Goal: Task Accomplishment & Management: Manage account settings

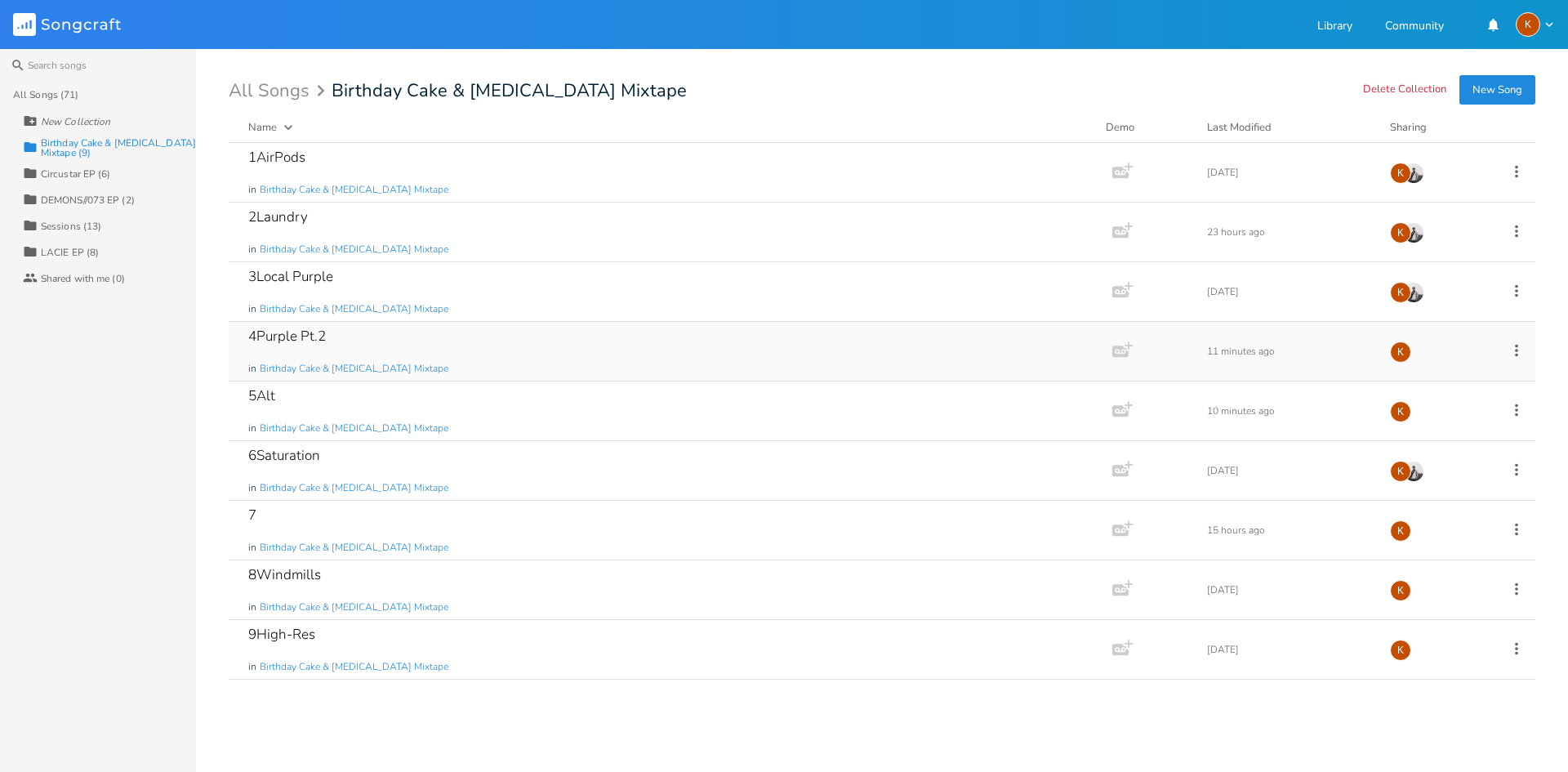
click at [1515, 347] on icon at bounding box center [1516, 350] width 18 height 18
click at [1444, 371] on li "Edit Rename" at bounding box center [1451, 375] width 131 height 28
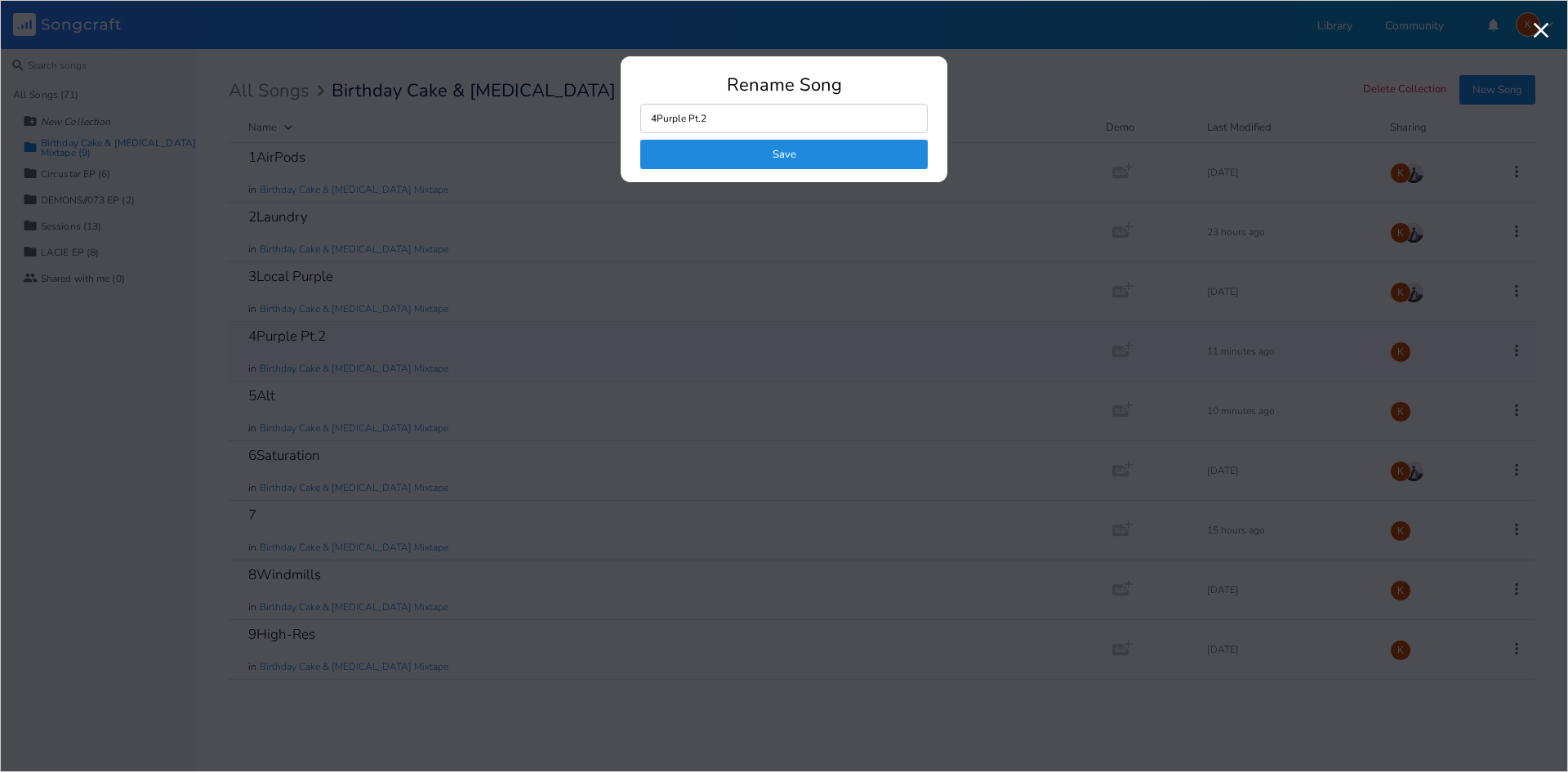
click at [731, 117] on input "4Purple Pt.2" at bounding box center [784, 118] width 287 height 30
drag, startPoint x: 719, startPoint y: 119, endPoint x: 655, endPoint y: 125, distance: 64.3
click at [655, 125] on input "4Purple Pt.2" at bounding box center [784, 118] width 287 height 30
type input "4"
click at [700, 155] on button "Save" at bounding box center [784, 154] width 287 height 30
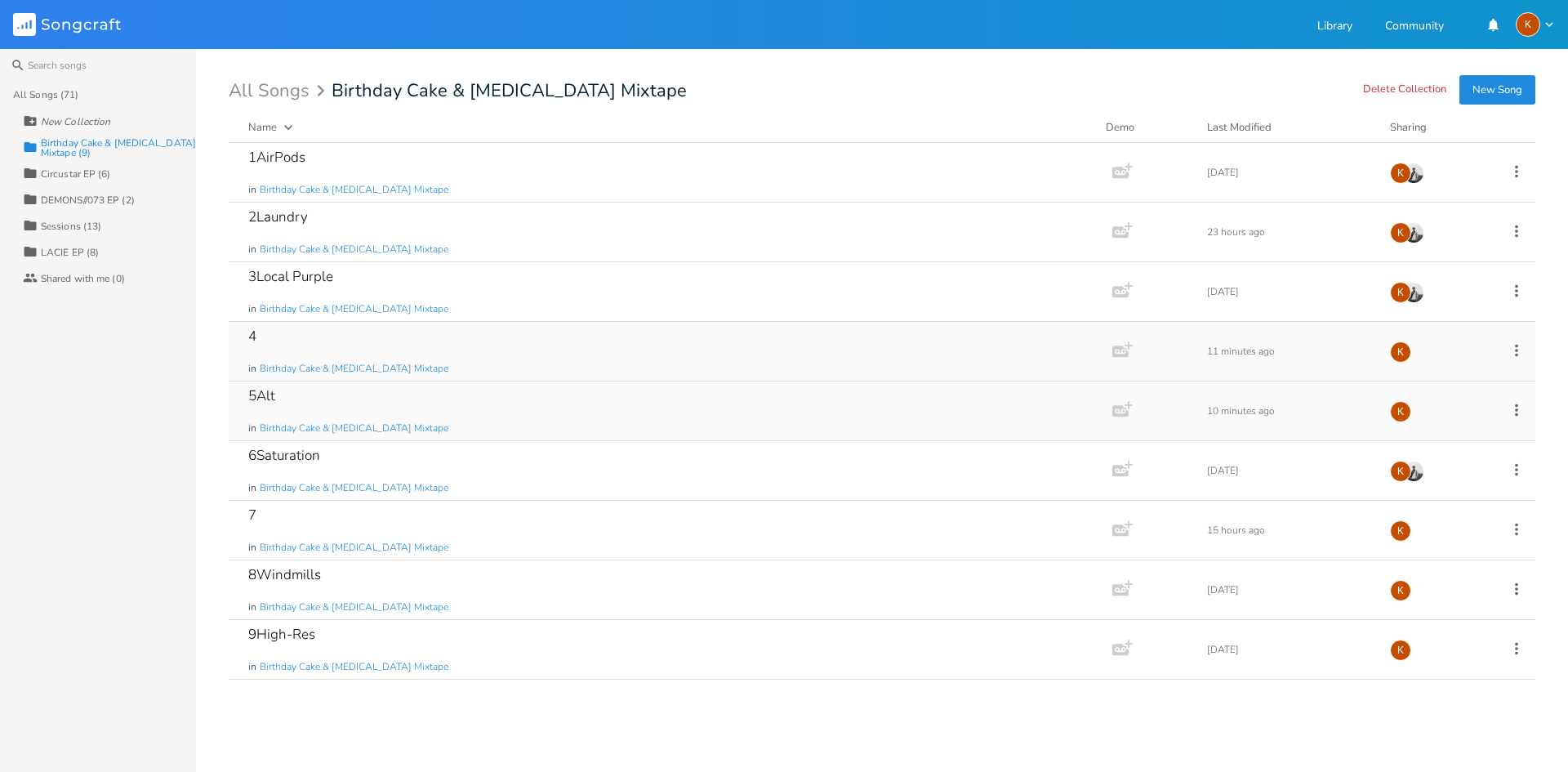
click at [1517, 411] on icon at bounding box center [1516, 410] width 18 height 18
click at [1433, 431] on span "Edit Rename" at bounding box center [1417, 435] width 51 height 12
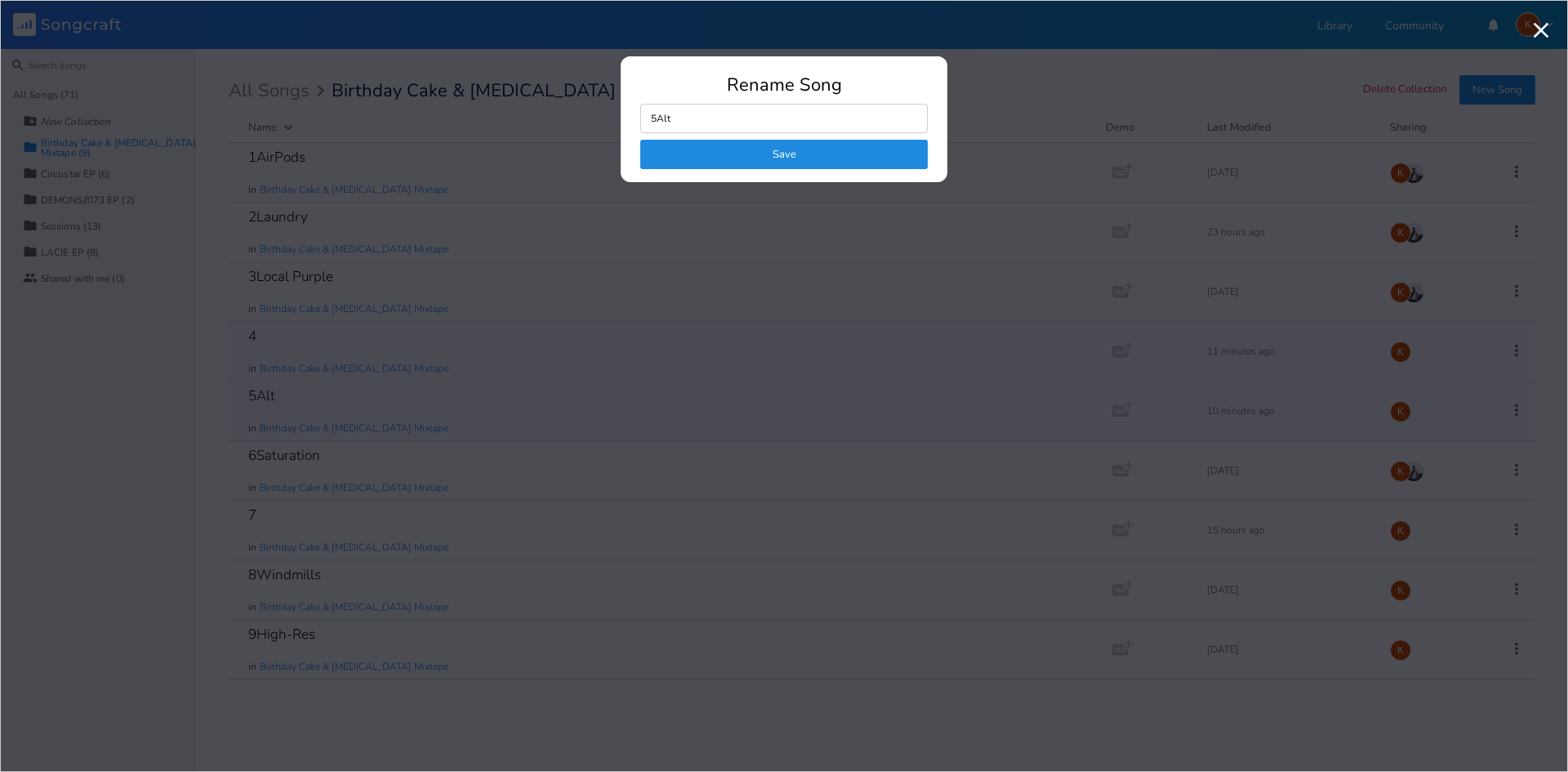
click at [705, 129] on input "5Alt" at bounding box center [784, 118] width 287 height 30
type input "5ALT"
click button "Save" at bounding box center [784, 154] width 287 height 30
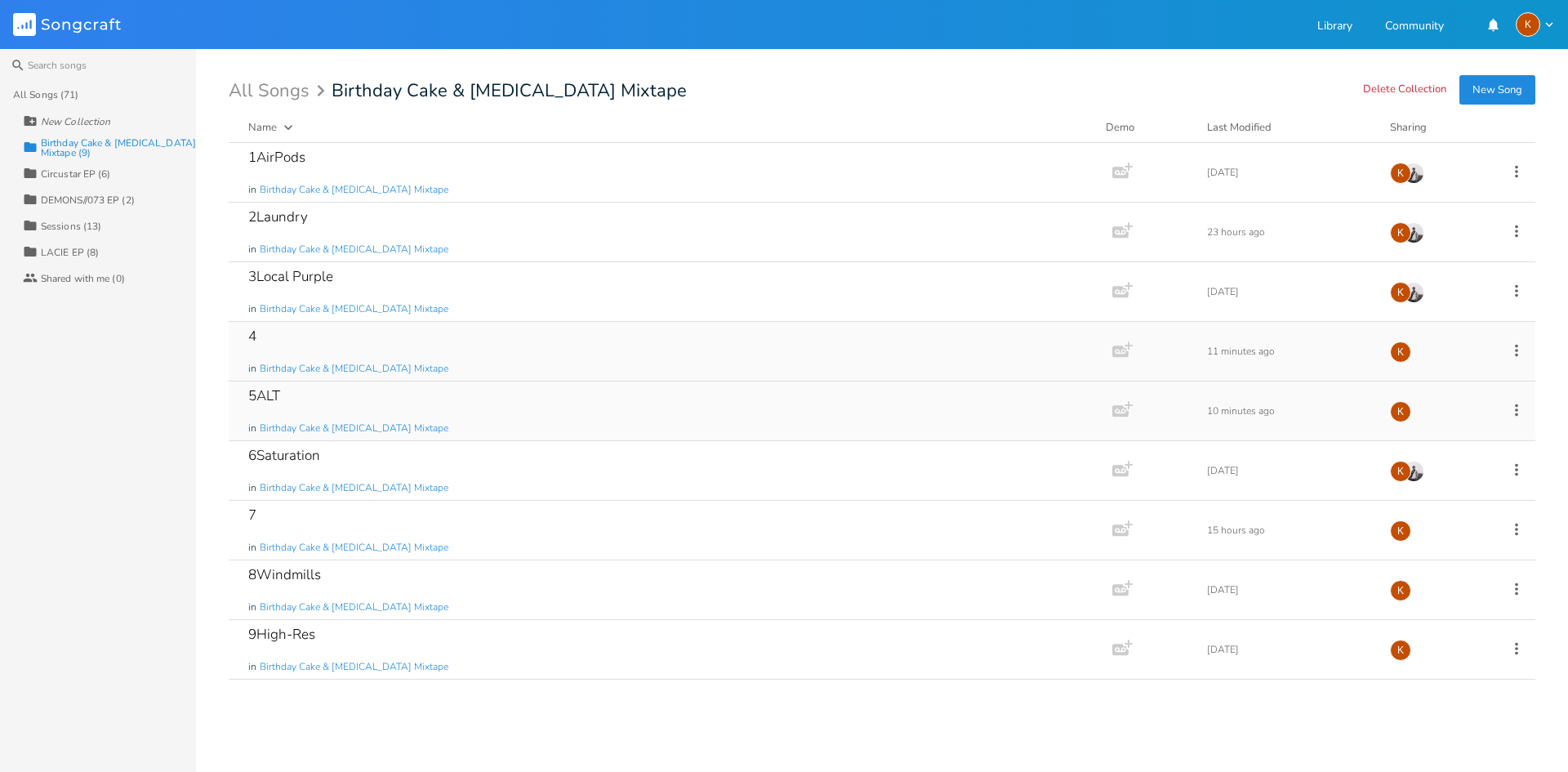
click at [1515, 412] on icon at bounding box center [1516, 410] width 18 height 18
click at [1435, 430] on span "Edit Rename" at bounding box center [1417, 435] width 51 height 12
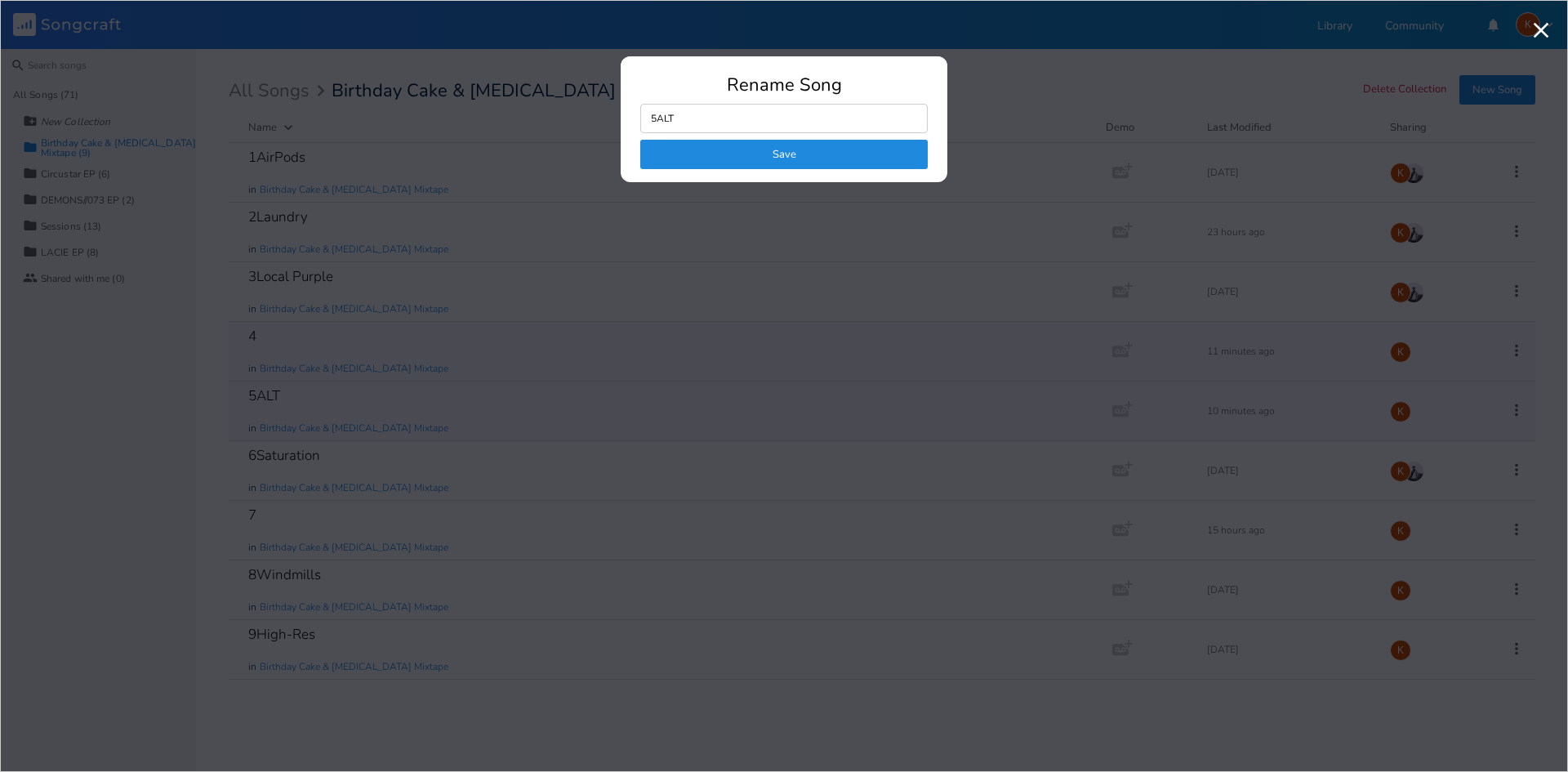
click at [711, 119] on input "5ALT" at bounding box center [784, 118] width 287 height 30
type input "5"
click at [718, 159] on button "Save" at bounding box center [784, 154] width 287 height 30
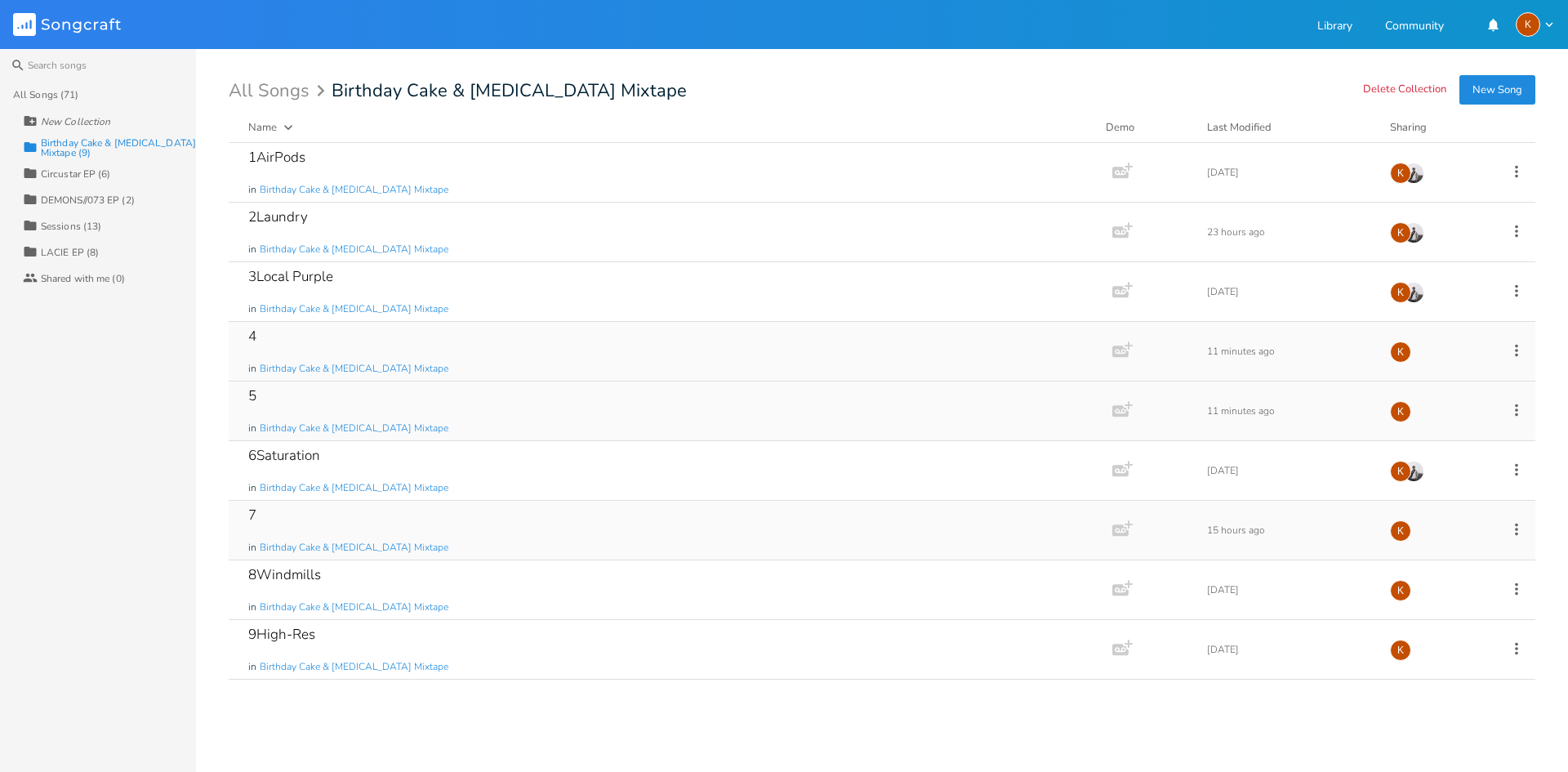
click at [1519, 527] on icon at bounding box center [1516, 529] width 18 height 18
click at [1461, 559] on li "Edit Rename" at bounding box center [1451, 554] width 131 height 28
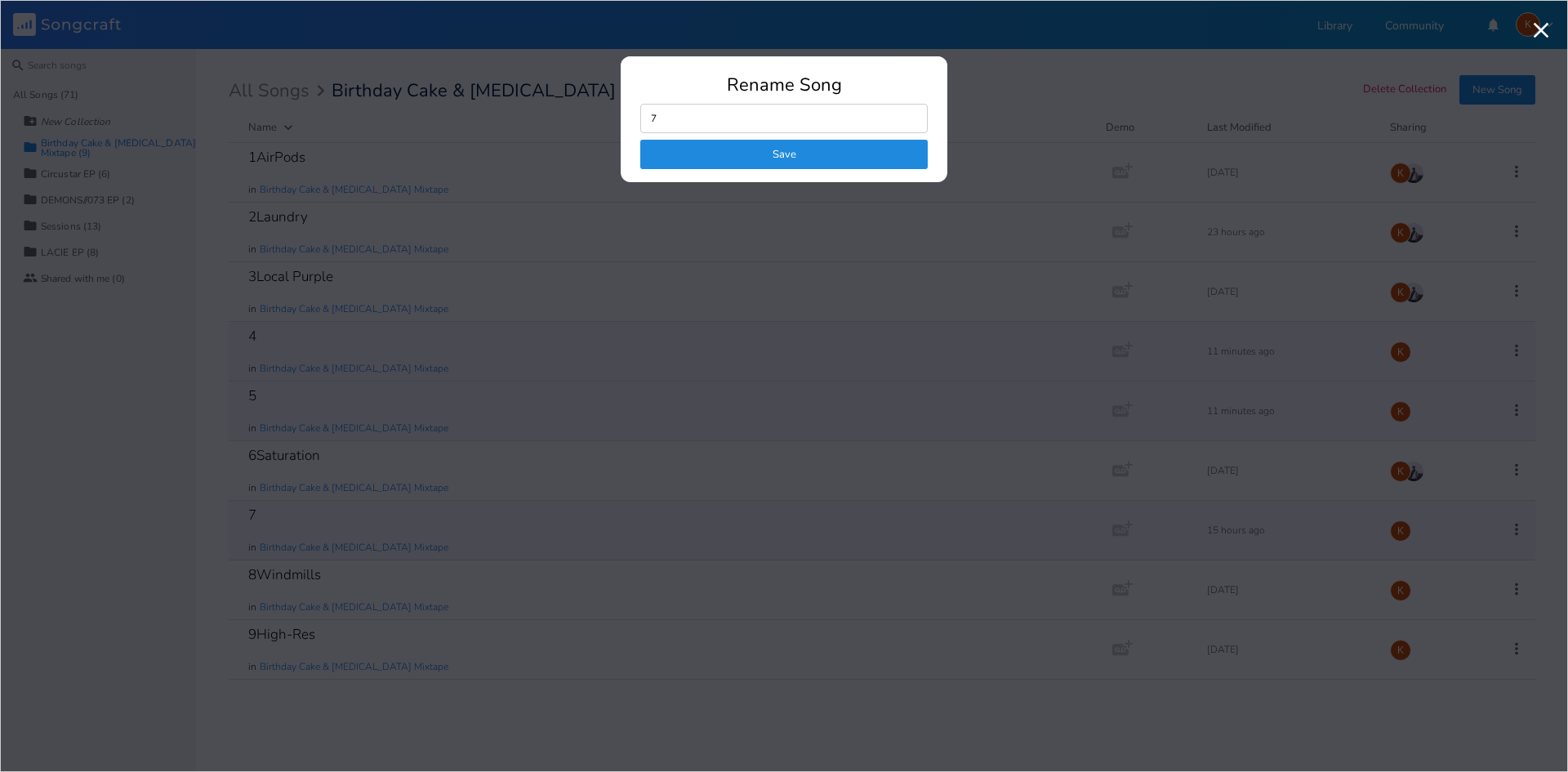
click at [741, 114] on input "7" at bounding box center [784, 118] width 287 height 30
type input "7BlueRazz"
click button "Save" at bounding box center [784, 154] width 287 height 30
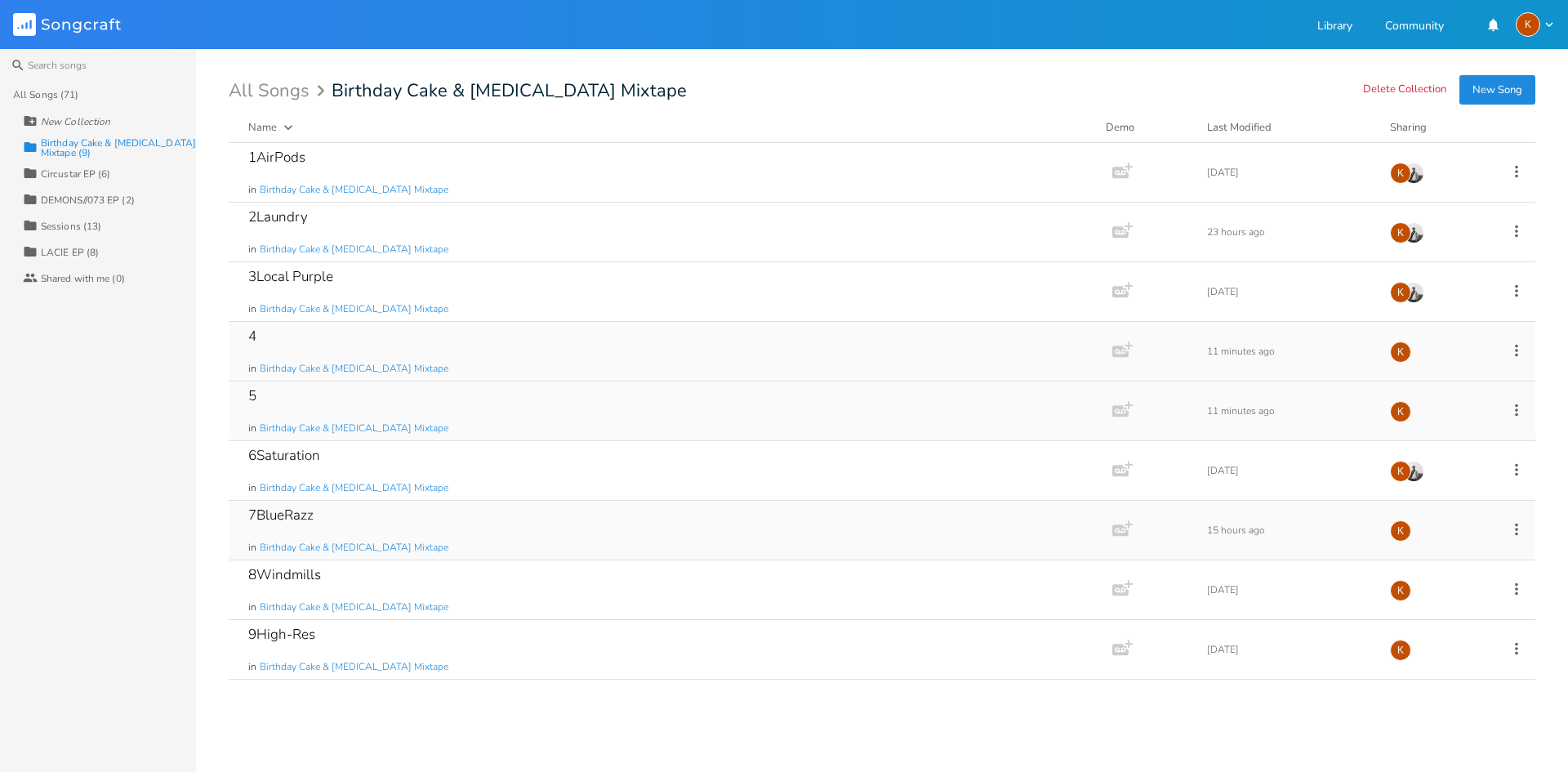
click at [1519, 530] on icon at bounding box center [1516, 529] width 18 height 18
click at [1464, 550] on li "Edit Rename" at bounding box center [1451, 554] width 131 height 28
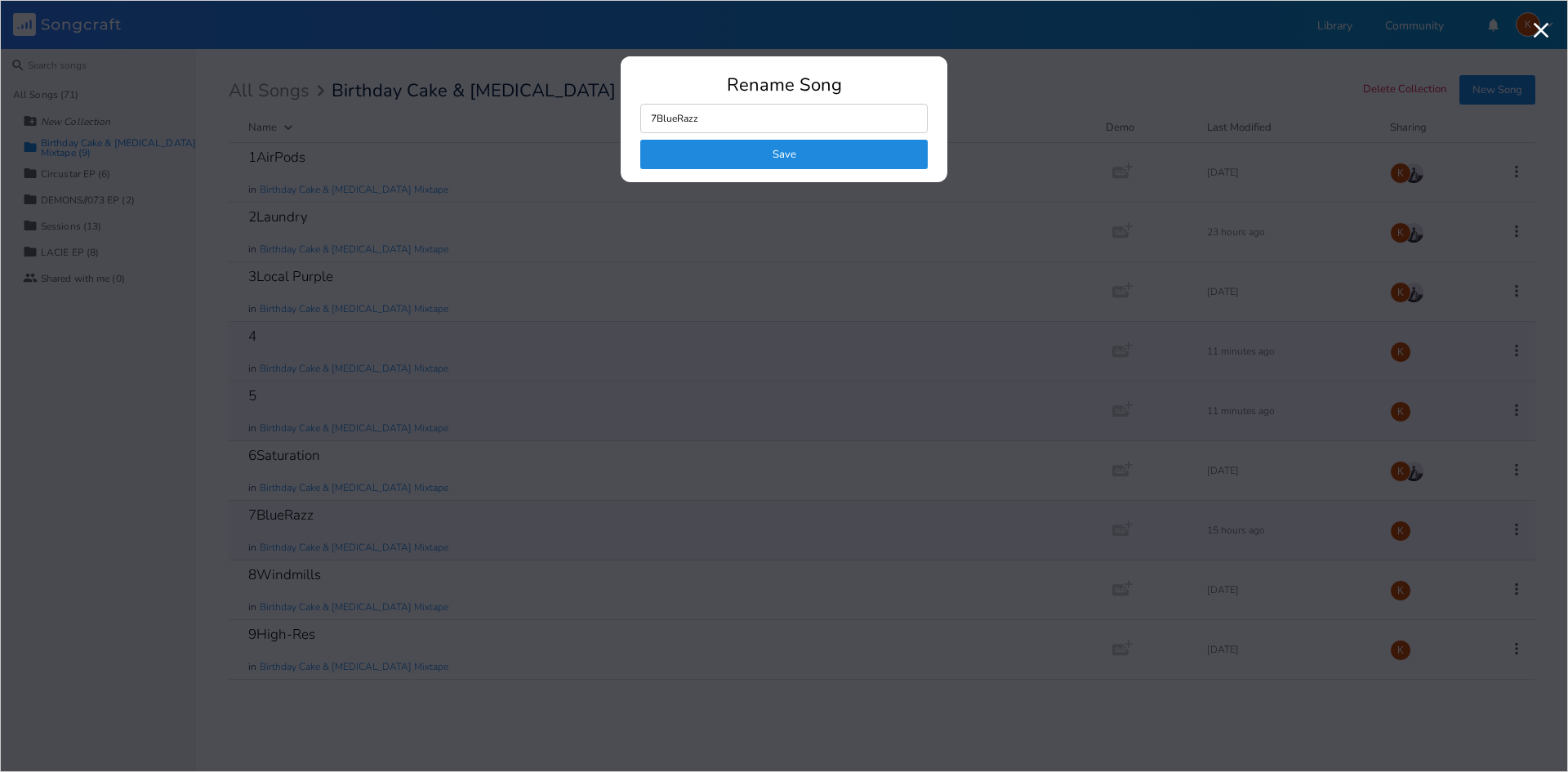
click at [700, 121] on input "7BlueRazz" at bounding box center [784, 118] width 287 height 30
type input "7Candy"
click button "Save" at bounding box center [784, 154] width 287 height 30
